Goal: Information Seeking & Learning: Learn about a topic

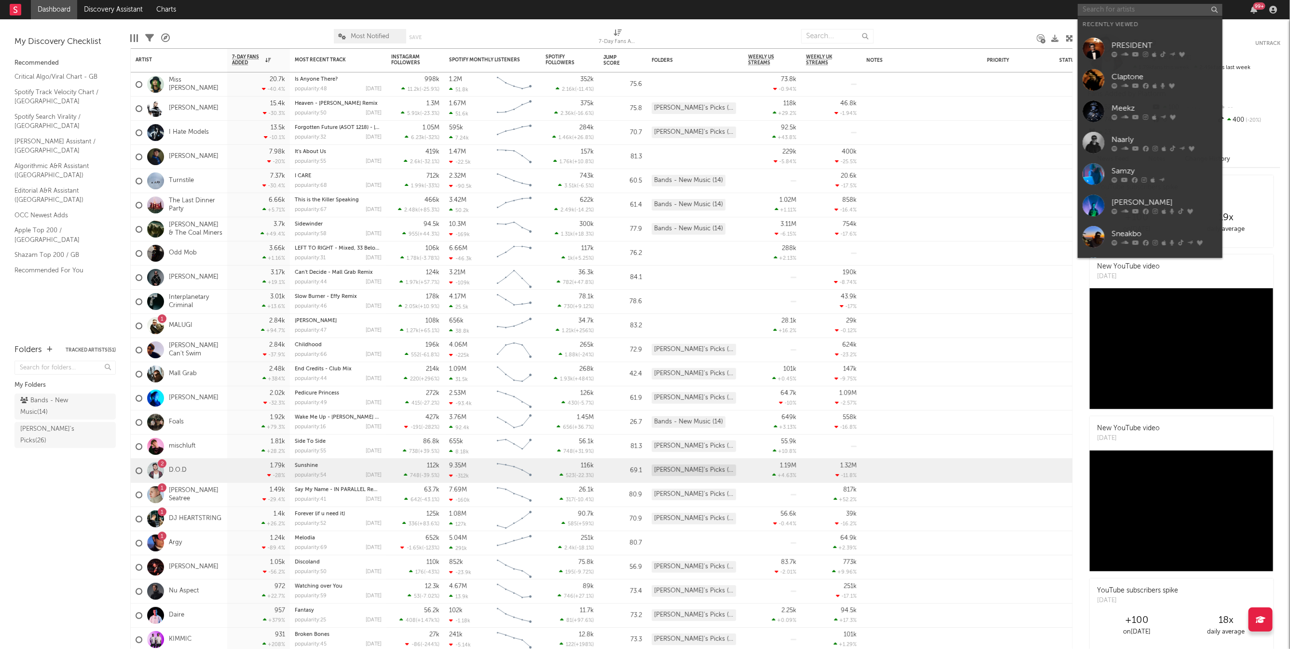
click at [1104, 14] on input "text" at bounding box center [1150, 10] width 145 height 12
click at [1150, 147] on div at bounding box center [1165, 148] width 106 height 6
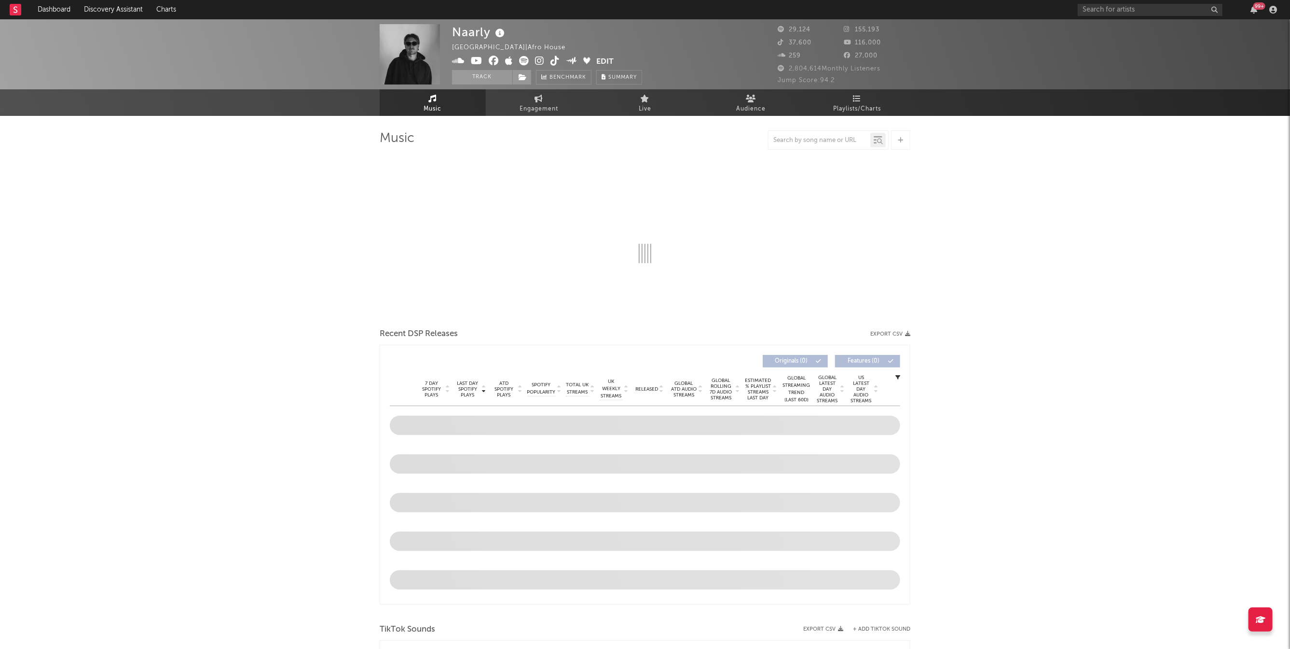
select select "6m"
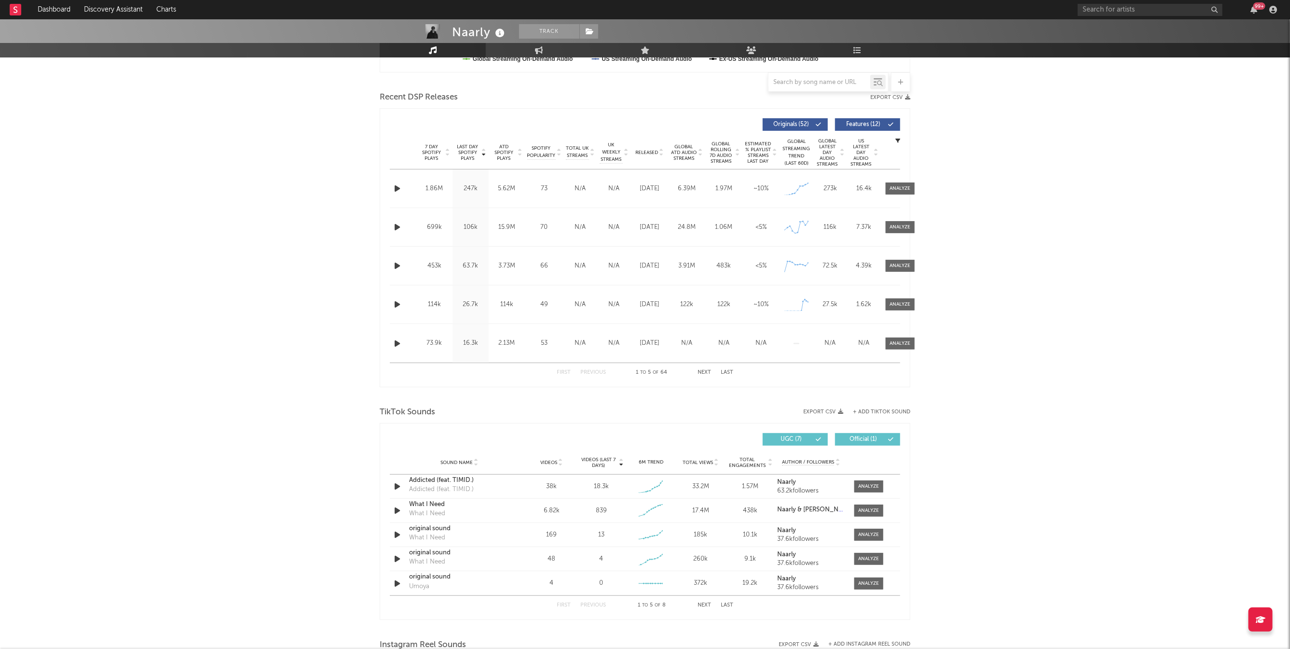
scroll to position [364, 0]
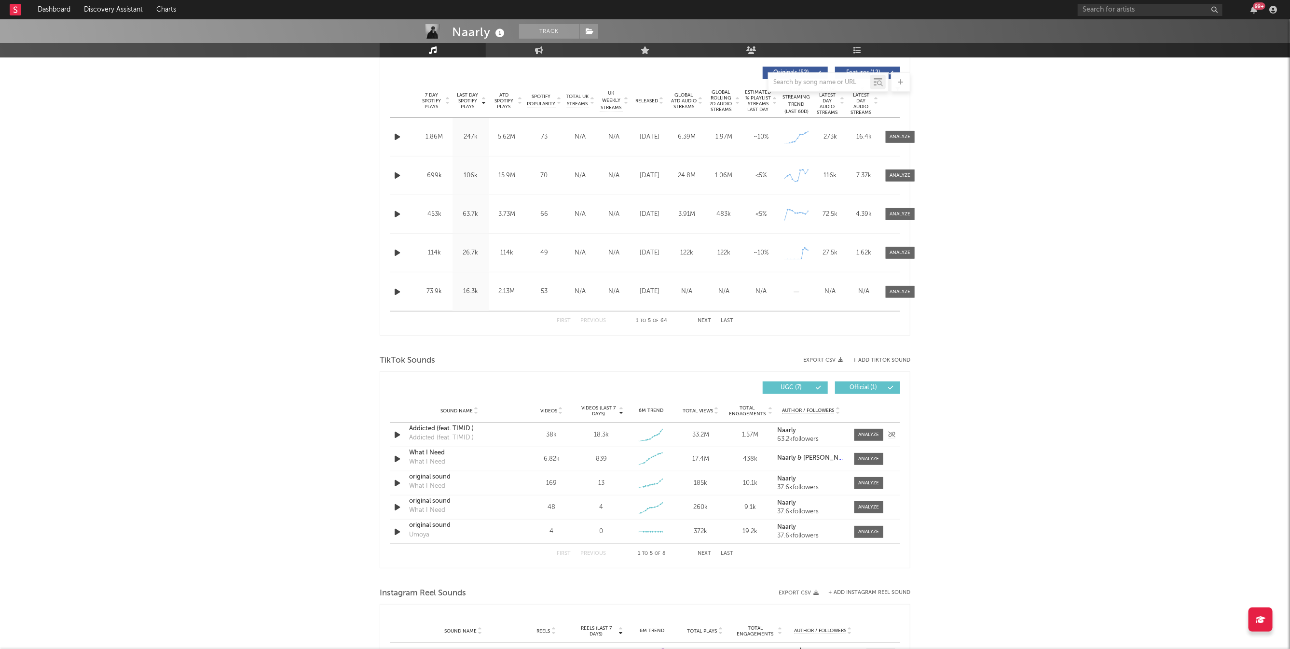
click at [436, 431] on div "Addicted (feat. TIMID.)" at bounding box center [459, 429] width 101 height 10
click at [868, 434] on div at bounding box center [869, 434] width 21 height 7
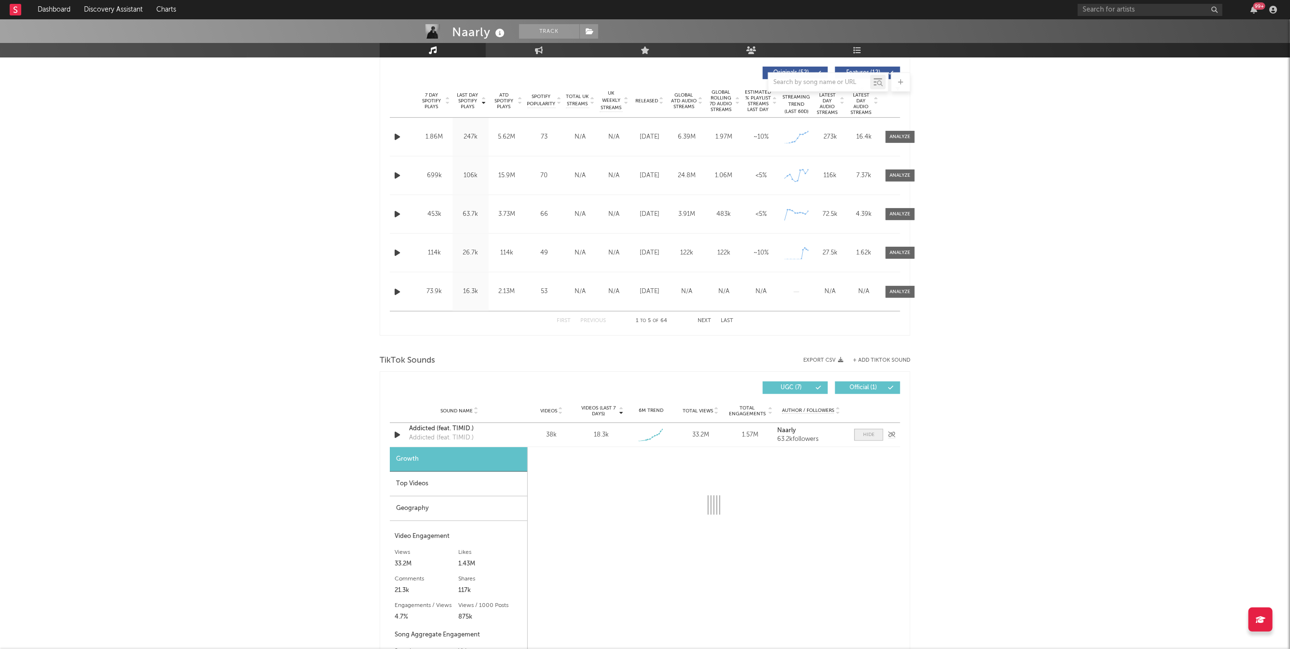
select select "1w"
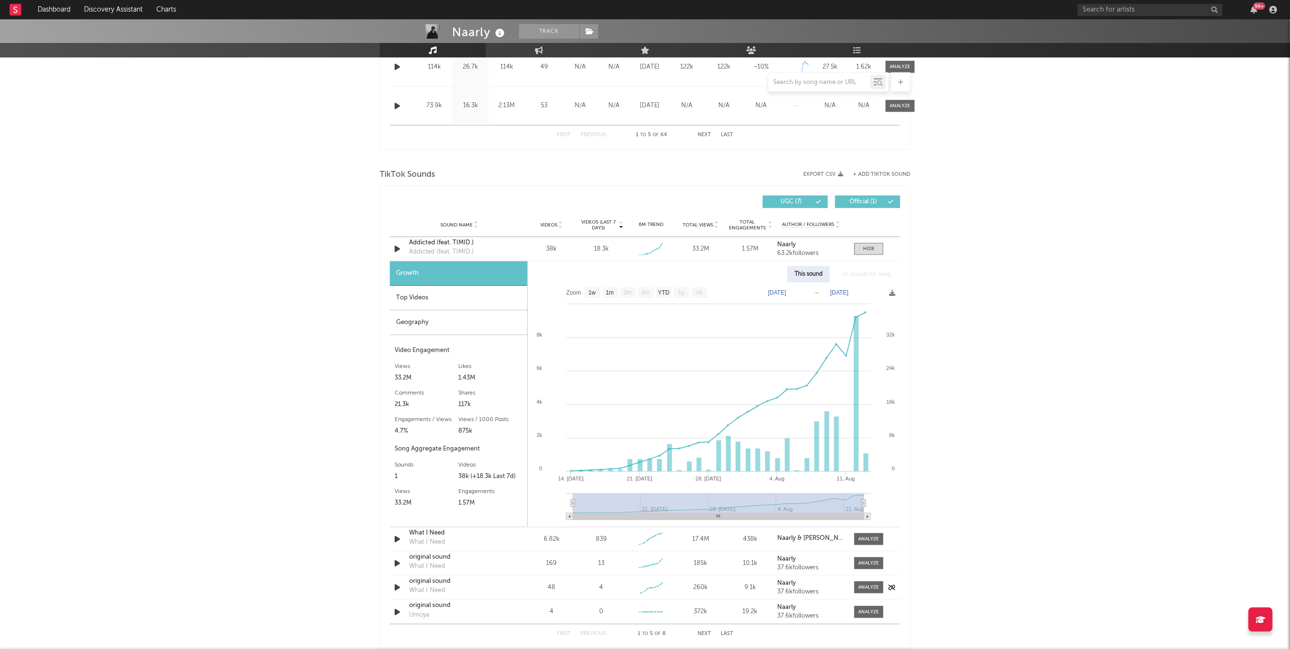
scroll to position [552, 0]
click at [435, 296] on div "Top Videos" at bounding box center [459, 296] width 138 height 25
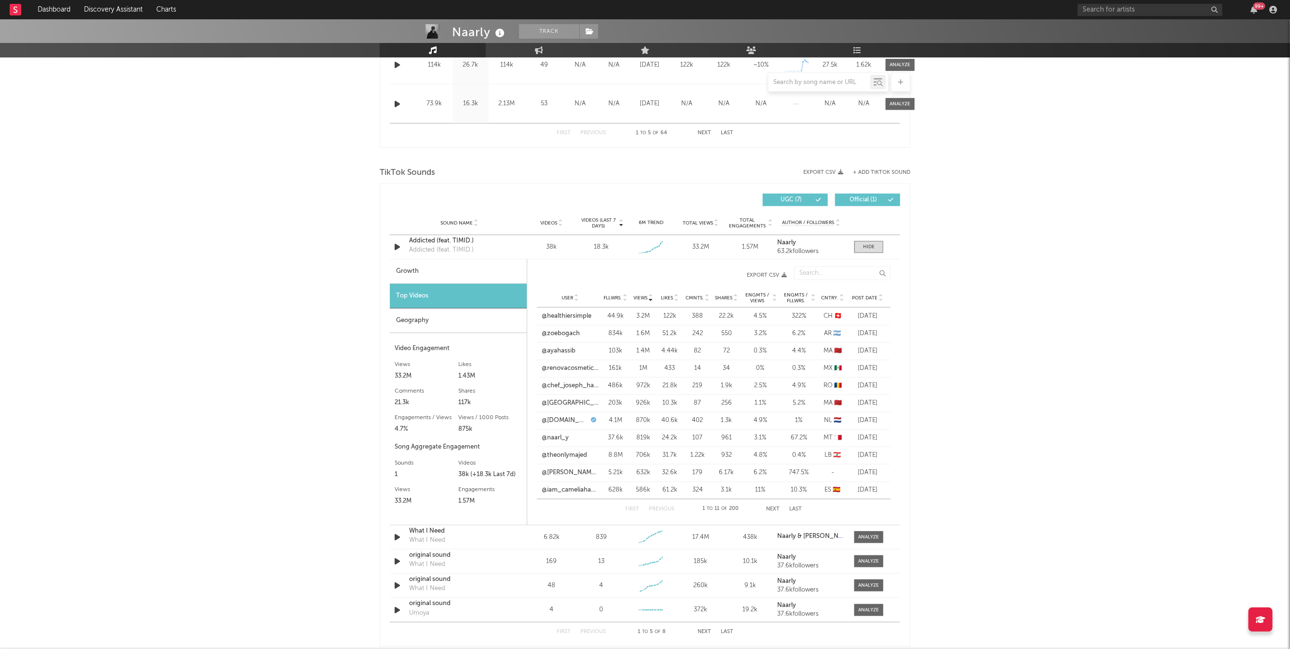
click at [445, 319] on div "Geography" at bounding box center [458, 320] width 137 height 25
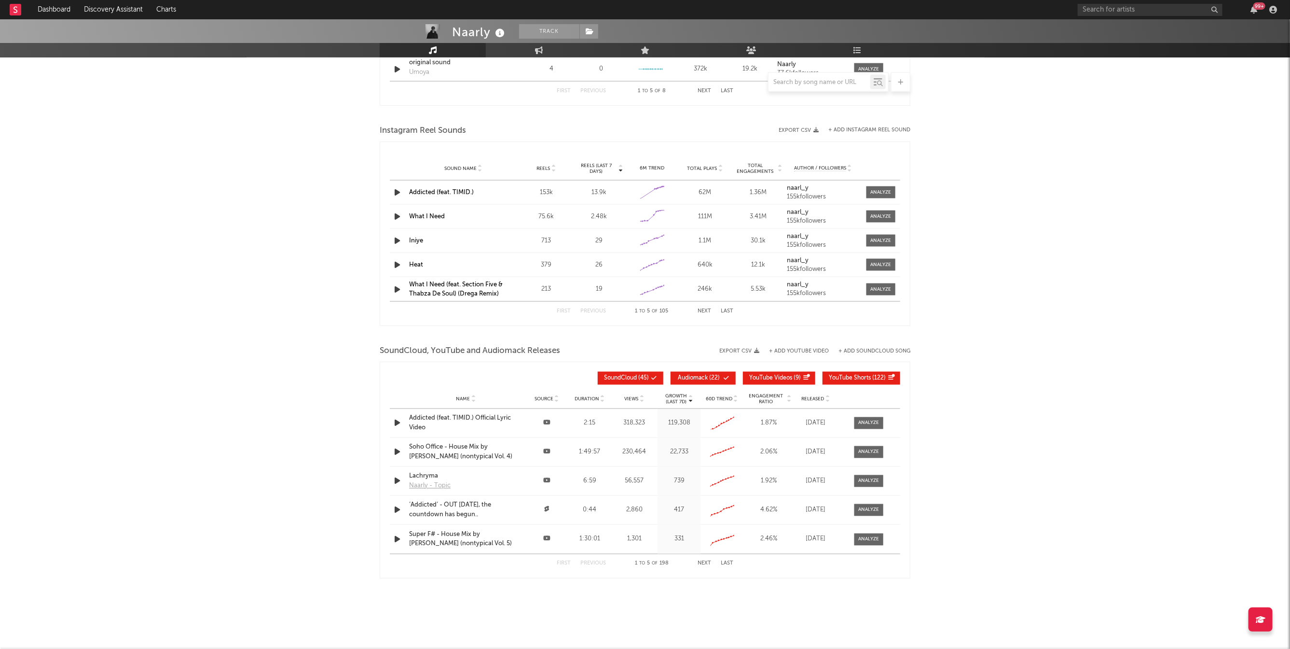
scroll to position [1094, 0]
click at [468, 425] on div "Addicted (feat. TIMID.) Official Lyric Video" at bounding box center [466, 421] width 114 height 19
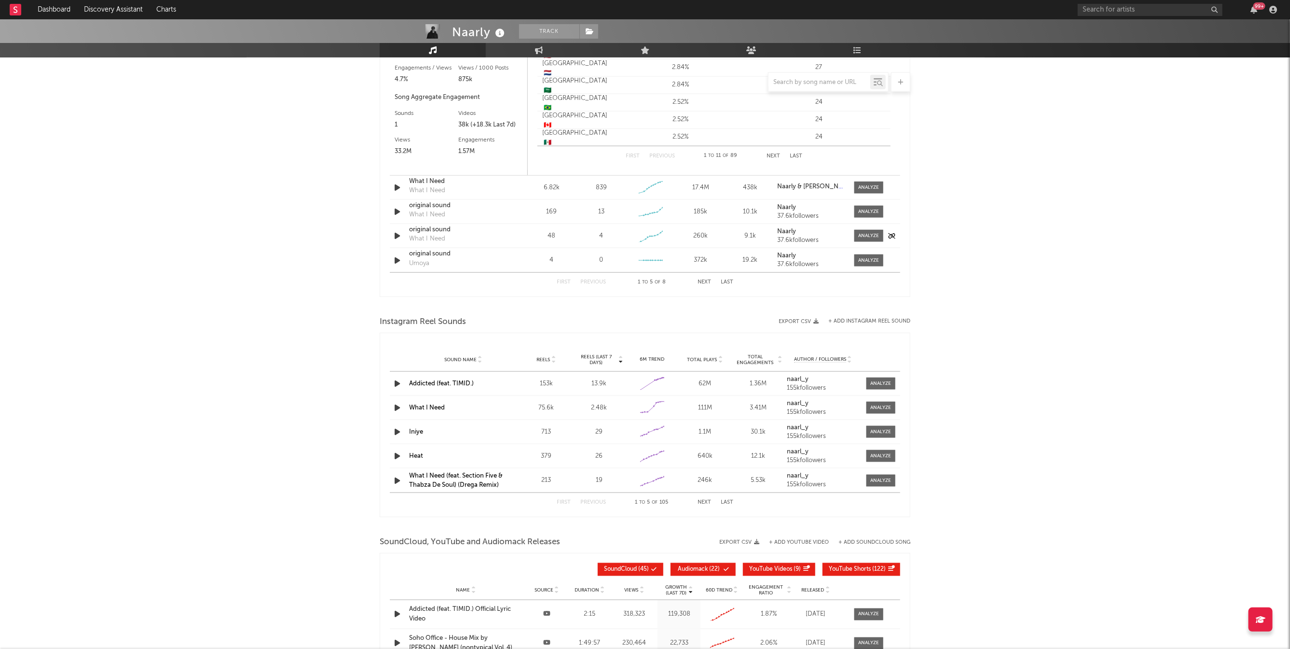
scroll to position [924, 0]
